Goal: Book appointment/travel/reservation

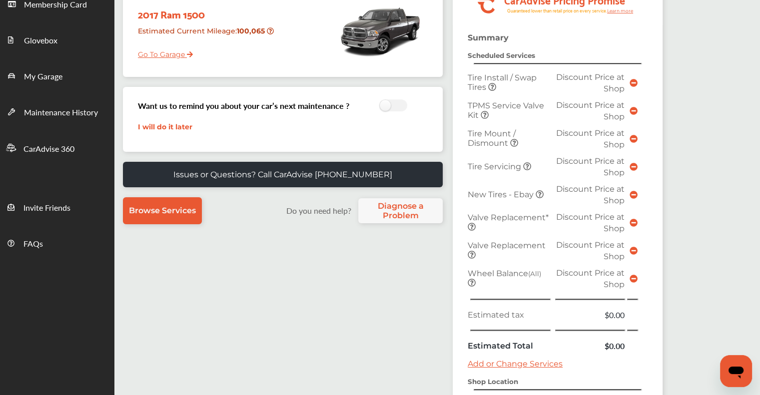
scroll to position [300, 0]
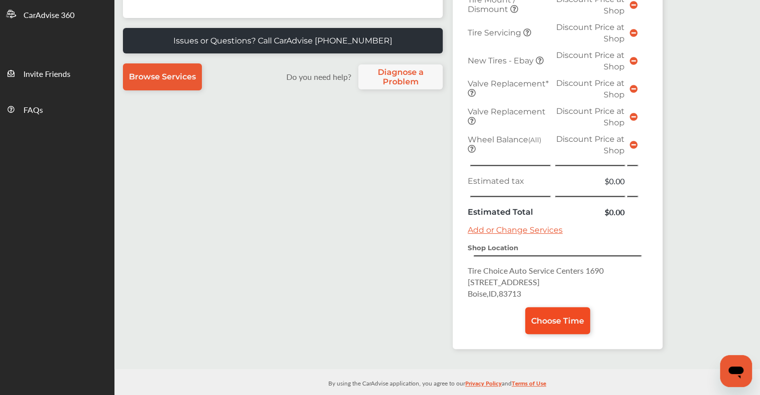
click at [576, 316] on span "Choose Time" at bounding box center [557, 320] width 53 height 9
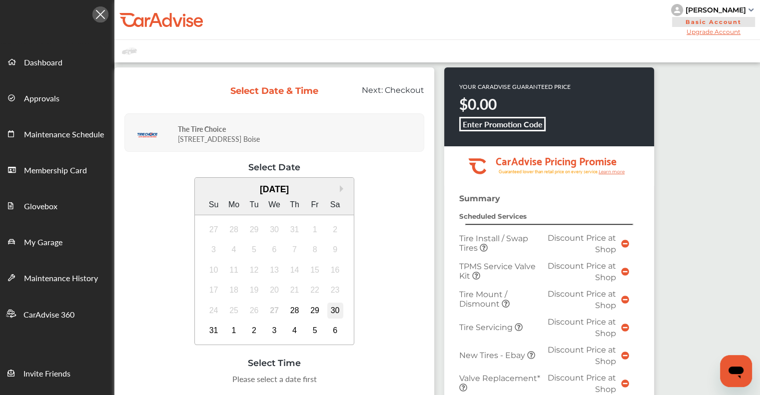
click at [336, 308] on div "30" at bounding box center [335, 311] width 16 height 16
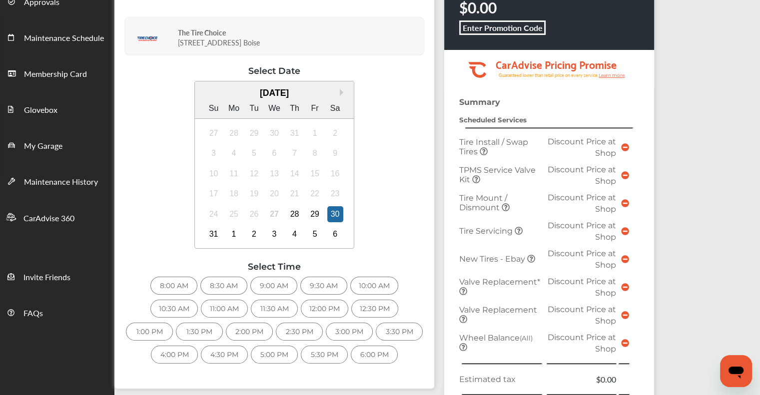
scroll to position [100, 0]
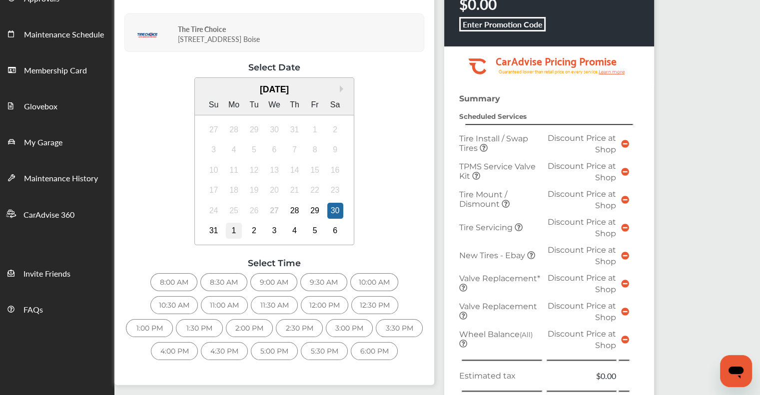
click at [237, 234] on div "1" at bounding box center [234, 231] width 16 height 16
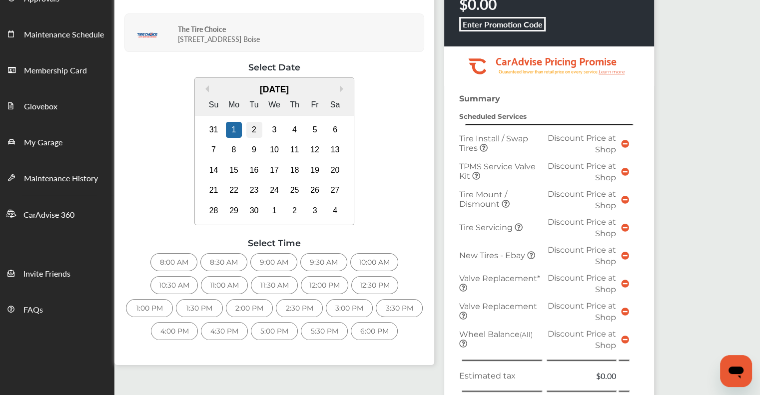
click at [248, 130] on div "2" at bounding box center [254, 130] width 16 height 16
click at [270, 124] on div "3" at bounding box center [274, 130] width 16 height 16
click at [211, 257] on div "8:30 AM" at bounding box center [223, 262] width 47 height 18
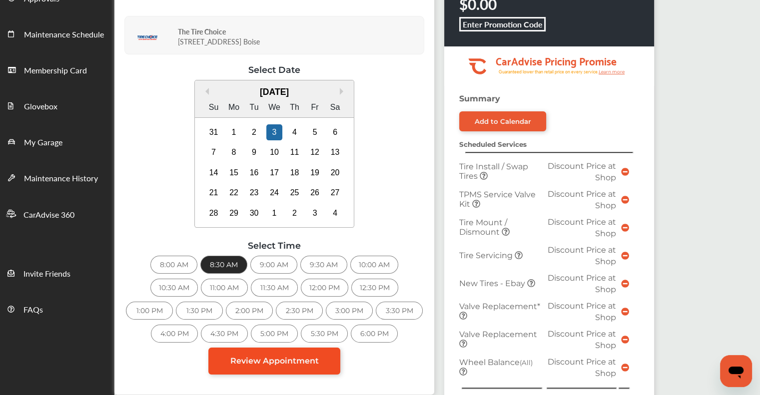
click at [269, 359] on span "Review Appointment" at bounding box center [274, 360] width 88 height 9
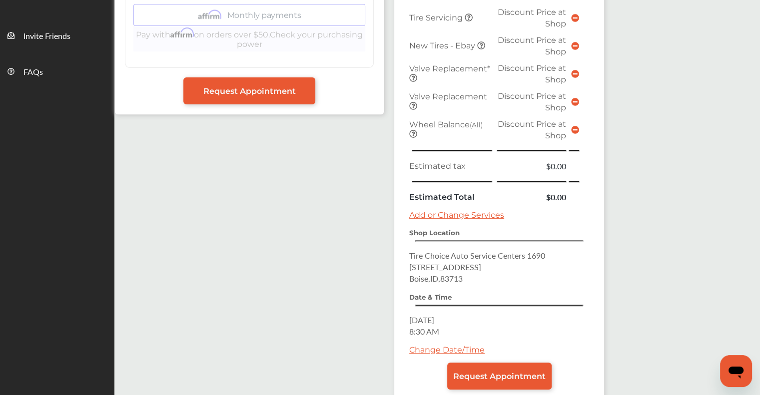
scroll to position [389, 0]
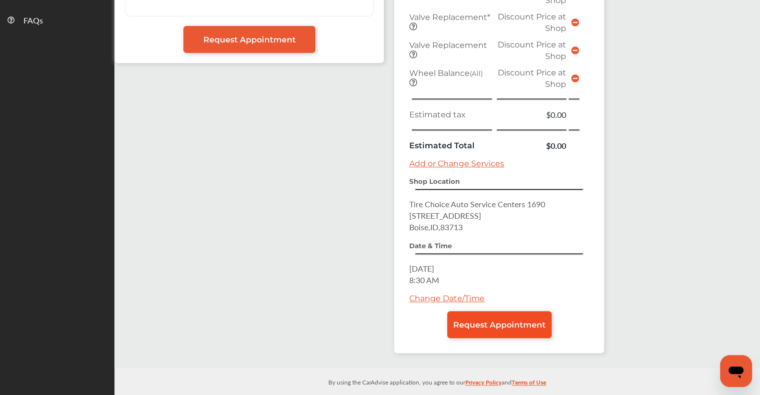
click at [506, 311] on link "Request Appointment" at bounding box center [499, 324] width 104 height 27
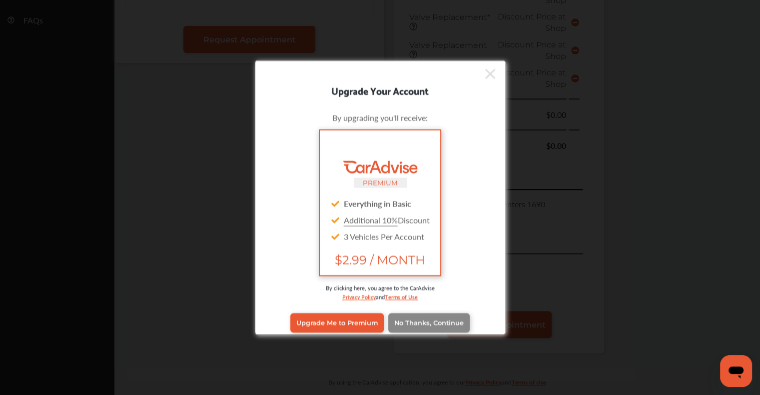
click at [431, 314] on link "No Thanks, Continue" at bounding box center [428, 322] width 81 height 19
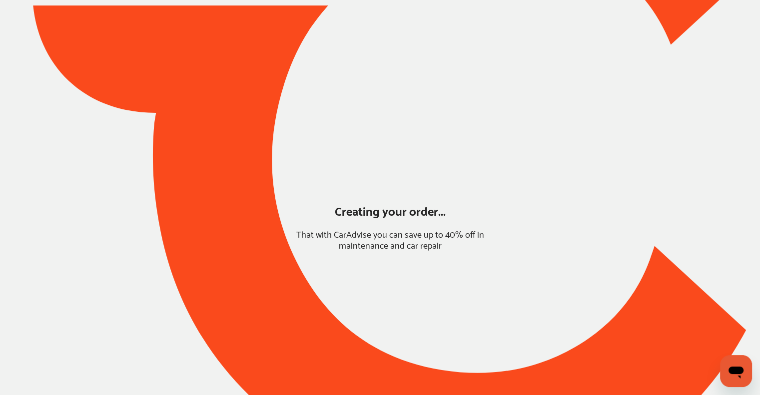
scroll to position [30, 0]
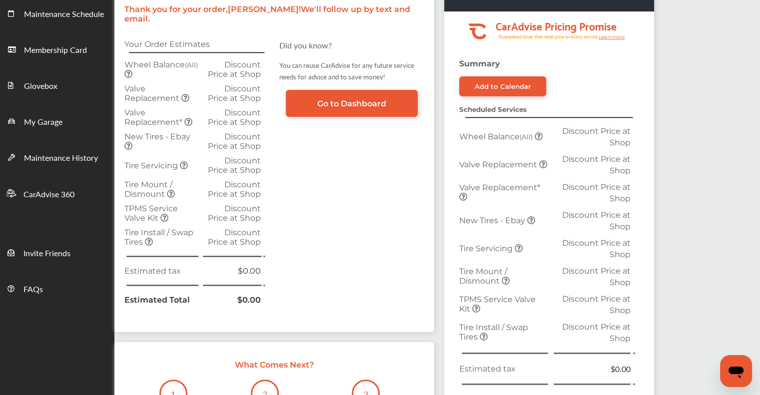
scroll to position [300, 0]
